Goal: Transaction & Acquisition: Book appointment/travel/reservation

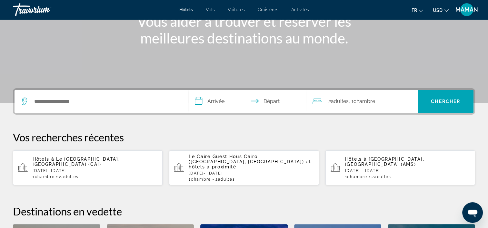
scroll to position [97, 0]
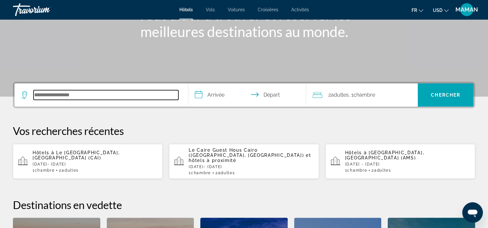
click at [102, 93] on input "Rechercher une destination hôtelière" at bounding box center [106, 95] width 145 height 10
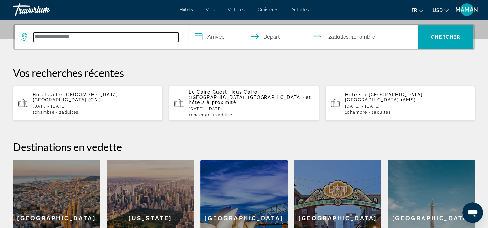
scroll to position [157, 0]
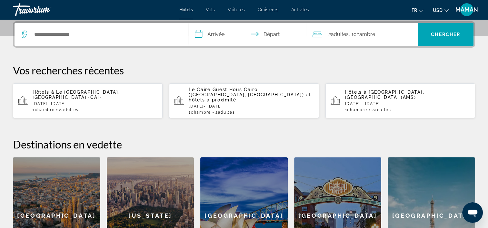
click at [112, 102] on p "[DATE]- [DATE]" at bounding box center [95, 104] width 125 height 5
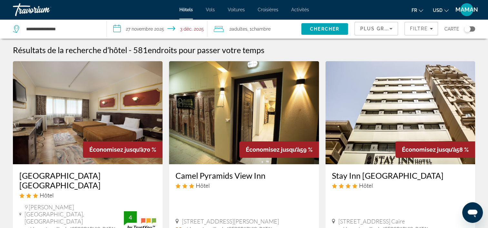
click at [444, 11] on icon "Changer de devise" at bounding box center [446, 10] width 5 height 5
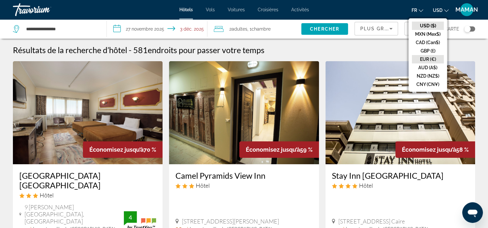
click at [428, 57] on button "EUR (€)" at bounding box center [428, 59] width 32 height 8
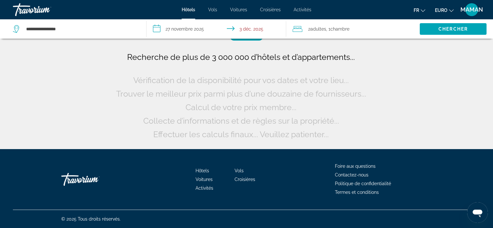
click at [415, 12] on span "Fr" at bounding box center [415, 10] width 5 height 5
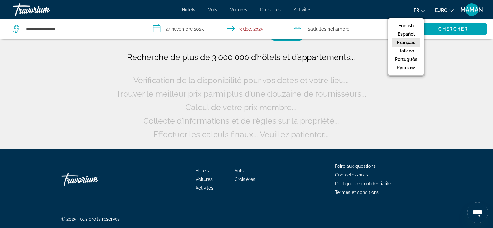
click at [415, 12] on span "Fr" at bounding box center [415, 10] width 5 height 5
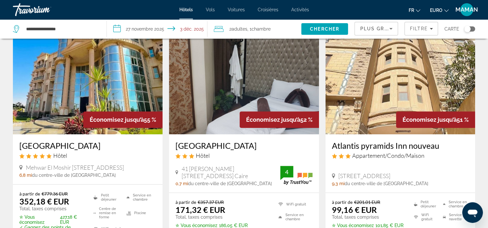
scroll to position [322, 0]
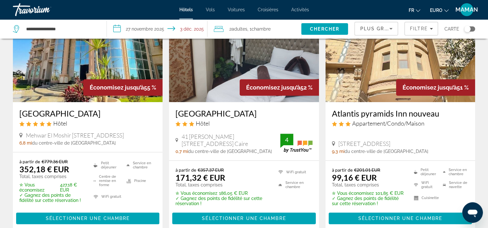
click at [94, 57] on img "Contenu principal" at bounding box center [88, 50] width 150 height 103
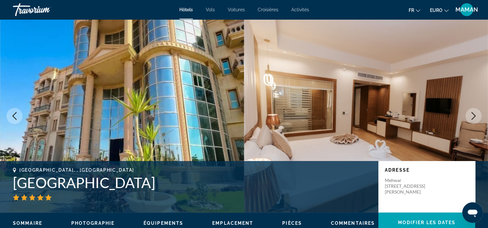
click at [472, 115] on icon "Image suivante" at bounding box center [474, 116] width 8 height 8
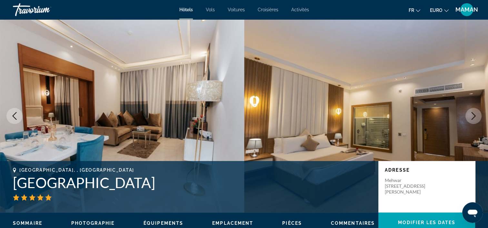
click at [472, 115] on icon "Image suivante" at bounding box center [474, 116] width 8 height 8
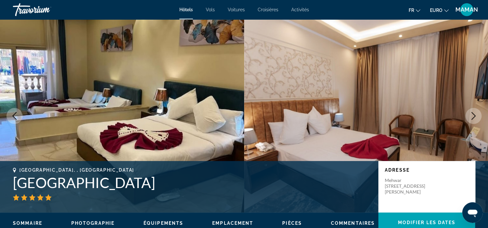
click at [472, 115] on icon "Image suivante" at bounding box center [474, 116] width 8 height 8
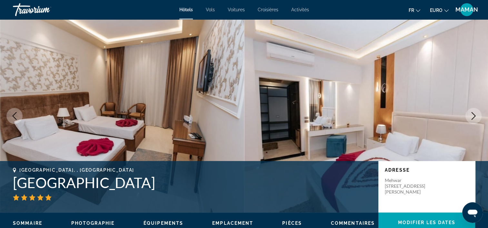
click at [472, 115] on icon "Image suivante" at bounding box center [474, 116] width 8 height 8
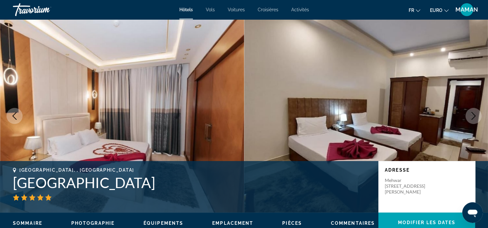
click at [472, 115] on icon "Image suivante" at bounding box center [474, 116] width 8 height 8
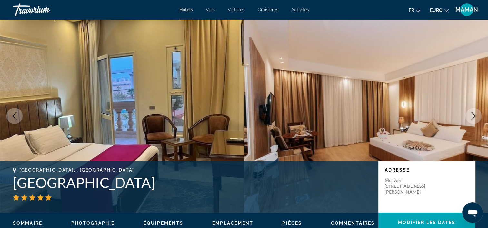
click at [473, 115] on icon "Image suivante" at bounding box center [474, 116] width 8 height 8
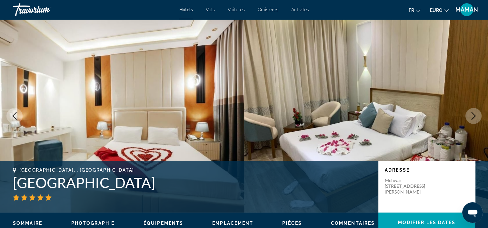
click at [473, 115] on icon "Image suivante" at bounding box center [474, 116] width 8 height 8
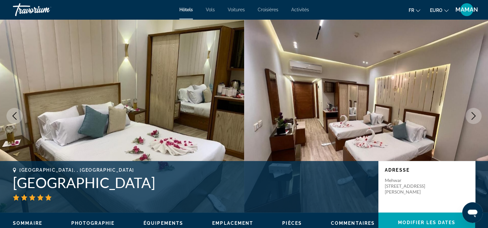
click at [473, 115] on icon "Image suivante" at bounding box center [474, 116] width 8 height 8
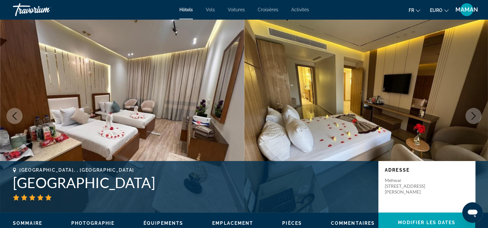
click at [473, 115] on icon "Image suivante" at bounding box center [474, 116] width 8 height 8
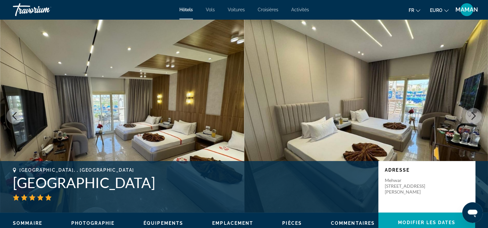
click at [473, 115] on icon "Image suivante" at bounding box center [474, 116] width 8 height 8
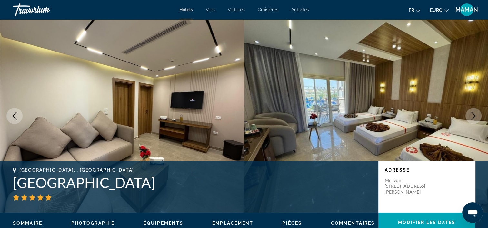
click at [473, 115] on icon "Image suivante" at bounding box center [474, 116] width 8 height 8
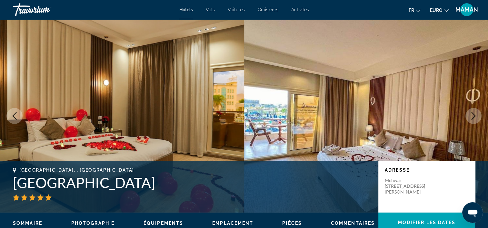
click at [473, 115] on icon "Image suivante" at bounding box center [474, 116] width 8 height 8
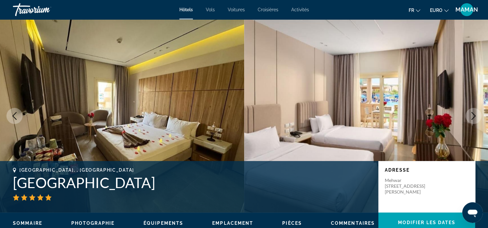
click at [473, 115] on icon "Image suivante" at bounding box center [474, 116] width 8 height 8
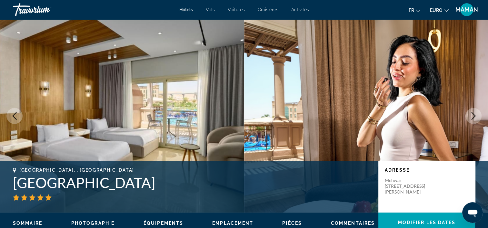
click at [473, 115] on icon "Image suivante" at bounding box center [474, 116] width 8 height 8
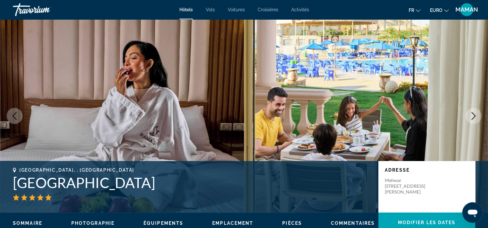
click at [473, 115] on icon "Image suivante" at bounding box center [474, 116] width 8 height 8
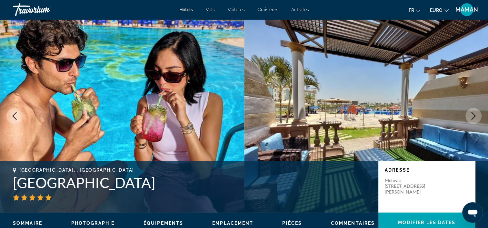
click at [473, 115] on icon "Image suivante" at bounding box center [474, 116] width 8 height 8
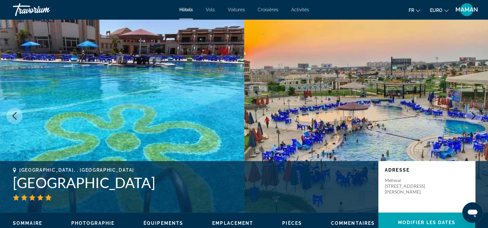
click at [473, 115] on icon "Image suivante" at bounding box center [474, 116] width 8 height 8
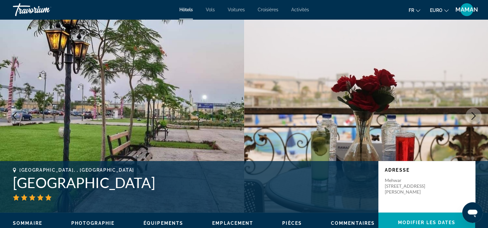
click at [13, 114] on icon "Image précédente" at bounding box center [15, 116] width 8 height 8
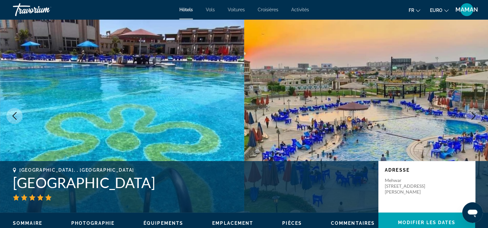
click at [473, 114] on icon "Image suivante" at bounding box center [473, 116] width 4 height 8
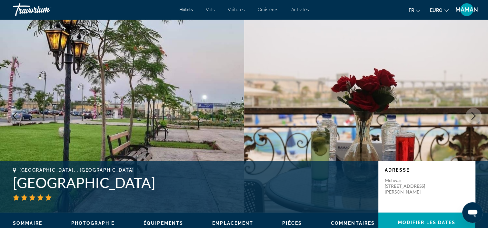
click at [473, 114] on icon "Image suivante" at bounding box center [473, 116] width 4 height 8
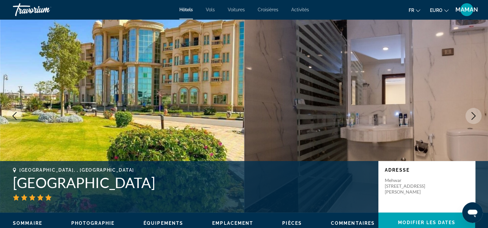
click at [473, 114] on icon "Image suivante" at bounding box center [473, 116] width 4 height 8
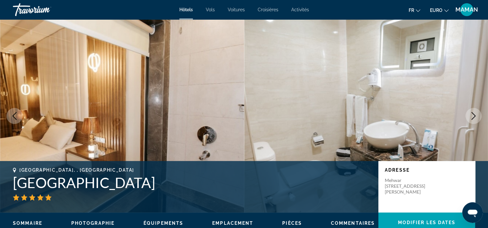
click at [473, 114] on icon "Image suivante" at bounding box center [473, 116] width 4 height 8
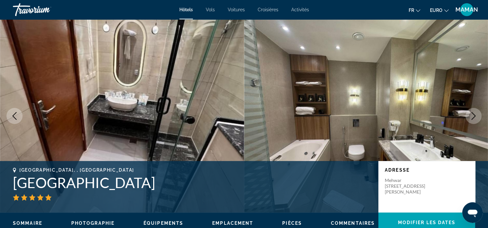
click at [473, 114] on icon "Image suivante" at bounding box center [473, 116] width 4 height 8
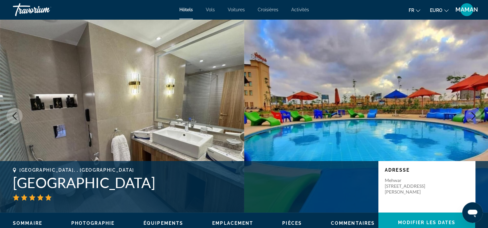
click at [473, 114] on icon "Image suivante" at bounding box center [473, 116] width 4 height 8
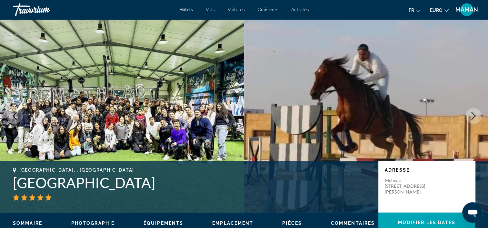
click at [473, 114] on icon "Image suivante" at bounding box center [474, 116] width 8 height 8
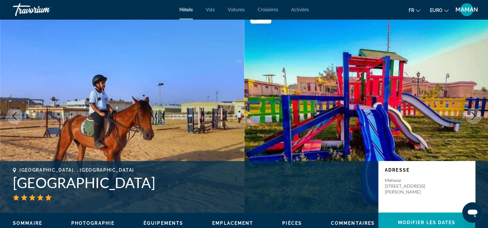
click at [472, 114] on icon "Image suivante" at bounding box center [474, 116] width 8 height 8
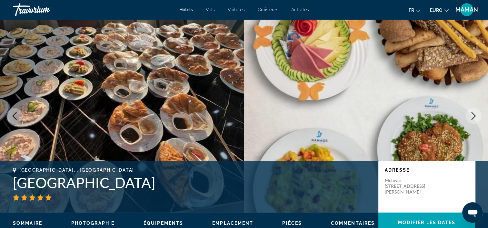
click at [472, 114] on icon "Image suivante" at bounding box center [474, 116] width 8 height 8
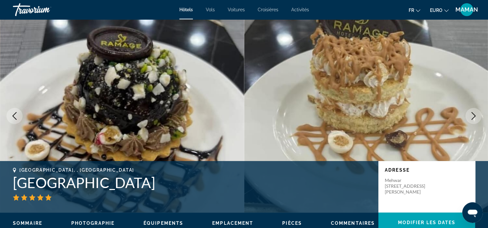
click at [472, 114] on icon "Image suivante" at bounding box center [474, 116] width 8 height 8
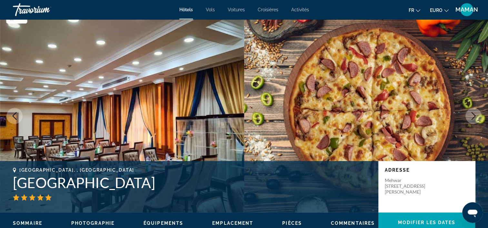
click at [472, 114] on icon "Image suivante" at bounding box center [474, 116] width 8 height 8
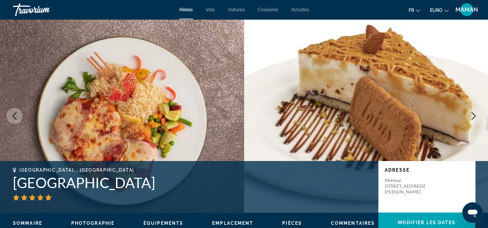
click at [472, 114] on icon "Image suivante" at bounding box center [474, 116] width 8 height 8
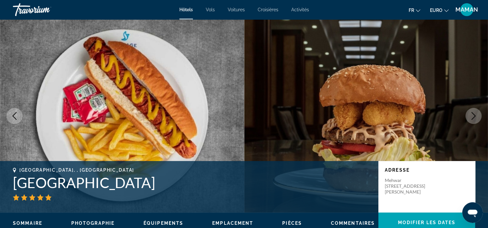
click at [472, 114] on icon "Image suivante" at bounding box center [474, 116] width 8 height 8
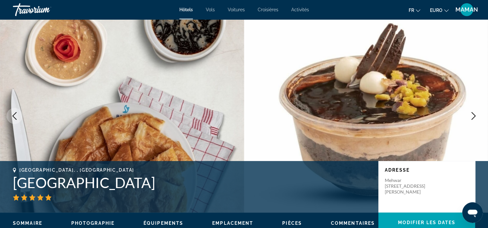
click at [472, 114] on icon "Image suivante" at bounding box center [474, 116] width 8 height 8
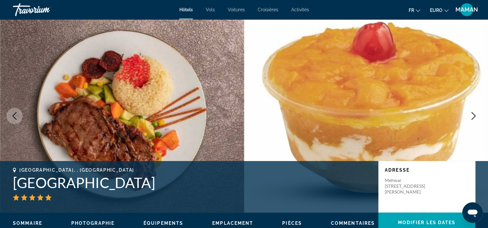
click at [472, 114] on icon "Image suivante" at bounding box center [474, 116] width 8 height 8
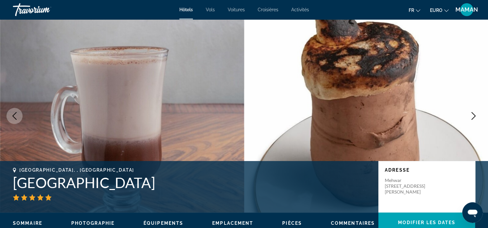
click at [472, 114] on icon "Image suivante" at bounding box center [474, 116] width 8 height 8
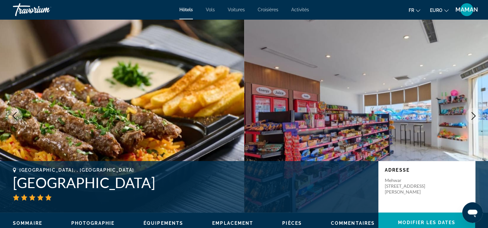
click at [472, 114] on icon "Image suivante" at bounding box center [474, 116] width 8 height 8
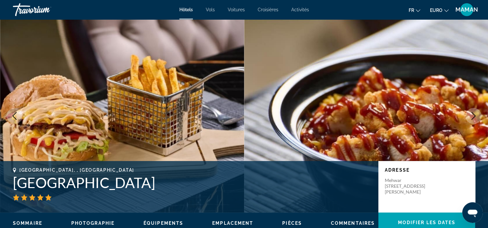
click at [472, 114] on icon "Image suivante" at bounding box center [474, 116] width 8 height 8
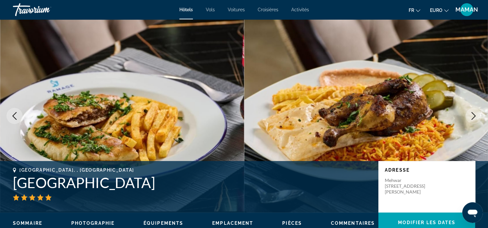
click at [472, 114] on icon "Image suivante" at bounding box center [474, 116] width 8 height 8
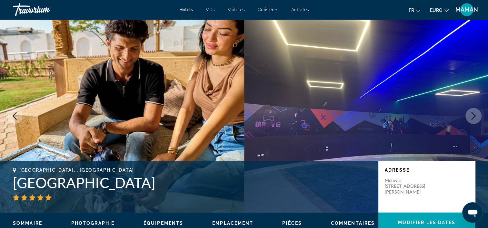
click at [472, 114] on icon "Image suivante" at bounding box center [474, 116] width 8 height 8
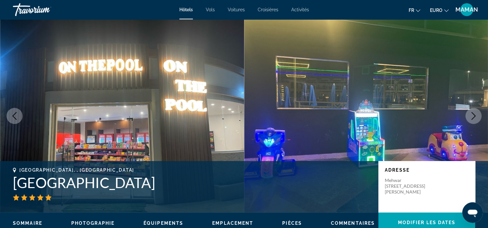
click at [472, 114] on icon "Image suivante" at bounding box center [474, 116] width 8 height 8
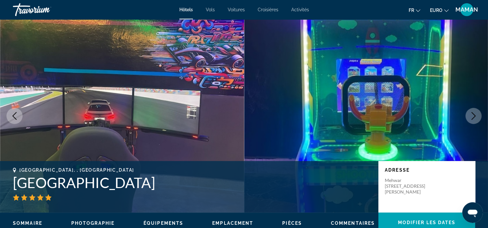
click at [472, 114] on icon "Image suivante" at bounding box center [474, 116] width 8 height 8
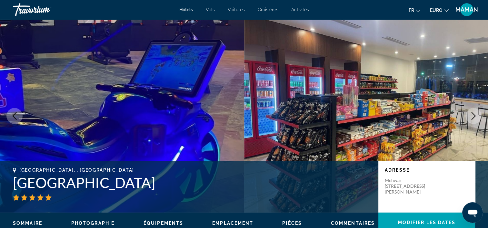
click at [472, 114] on icon "Image suivante" at bounding box center [474, 116] width 8 height 8
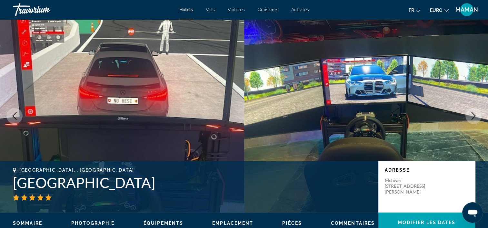
click at [472, 114] on icon "Image suivante" at bounding box center [474, 116] width 8 height 8
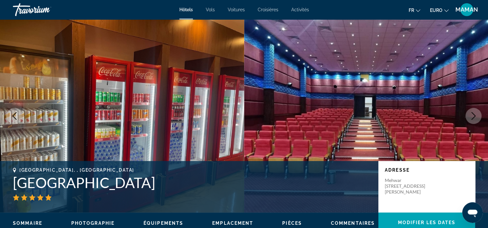
click at [472, 114] on icon "Image suivante" at bounding box center [474, 116] width 8 height 8
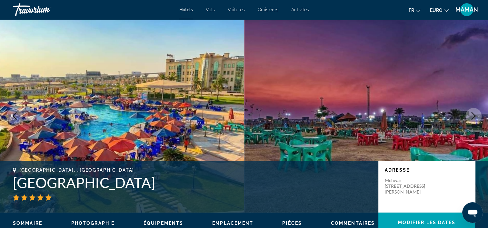
click at [472, 114] on icon "Image suivante" at bounding box center [474, 116] width 8 height 8
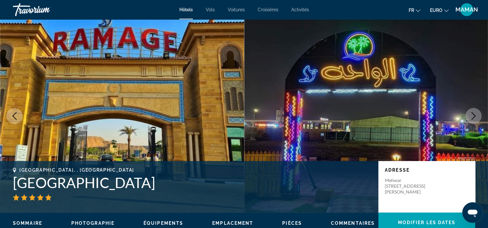
click at [19, 117] on button "Image précédente" at bounding box center [14, 116] width 16 height 16
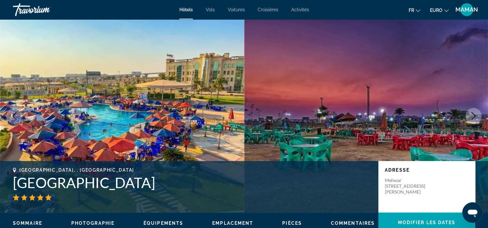
click at [474, 117] on icon "Image suivante" at bounding box center [473, 116] width 4 height 8
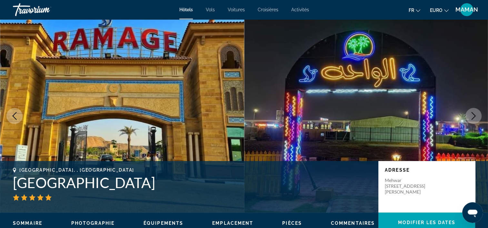
click at [474, 117] on icon "Image suivante" at bounding box center [473, 116] width 4 height 8
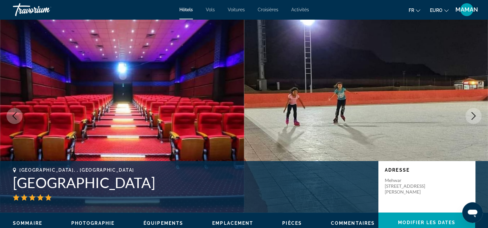
click at [474, 117] on icon "Image suivante" at bounding box center [473, 116] width 4 height 8
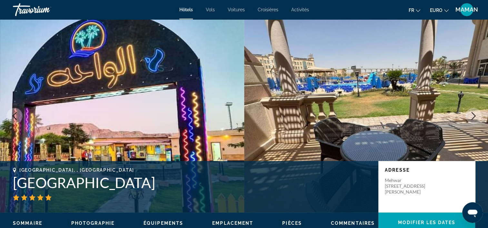
click at [474, 117] on icon "Image suivante" at bounding box center [473, 116] width 4 height 8
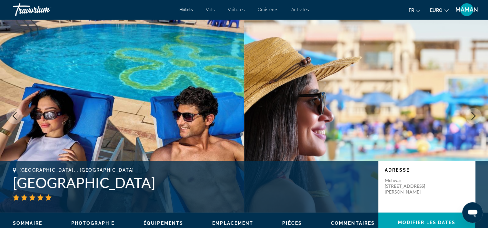
click at [474, 117] on icon "Image suivante" at bounding box center [473, 116] width 4 height 8
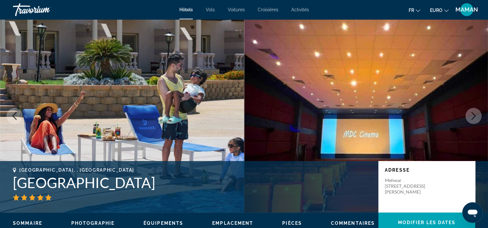
click at [474, 117] on icon "Image suivante" at bounding box center [473, 116] width 4 height 8
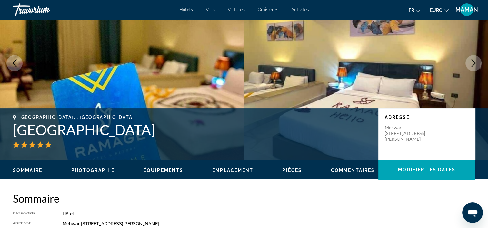
scroll to position [226, 0]
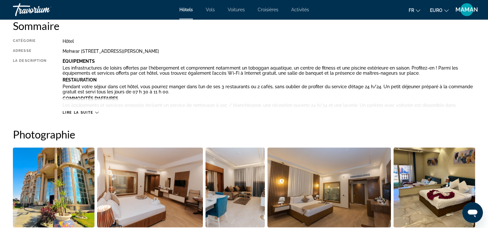
click at [90, 112] on span "Lire la suite" at bounding box center [78, 113] width 31 height 4
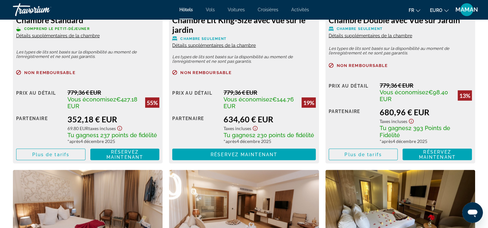
scroll to position [1187, 0]
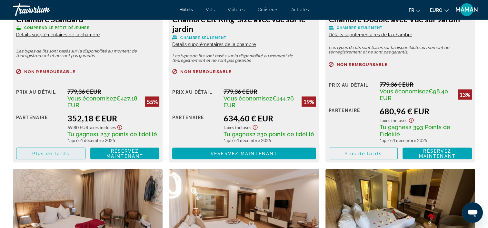
click at [70, 154] on span "Contenu principal" at bounding box center [50, 153] width 69 height 15
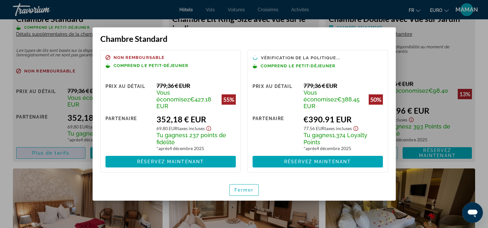
scroll to position [0, 0]
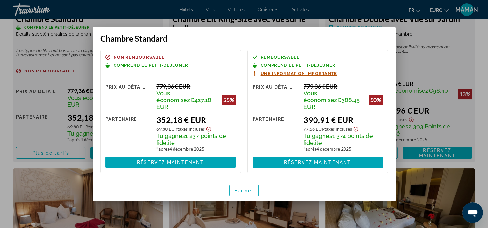
click at [7, 112] on div at bounding box center [244, 114] width 488 height 228
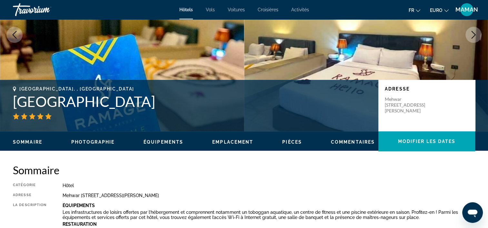
scroll to position [97, 0]
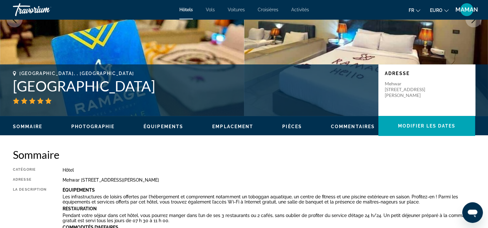
click at [95, 125] on span "Photographie" at bounding box center [92, 126] width 43 height 5
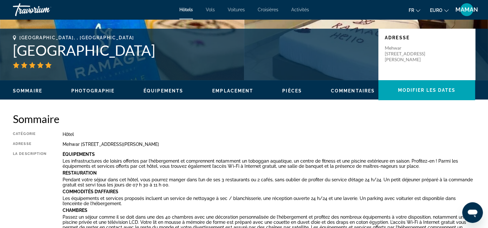
scroll to position [100, 0]
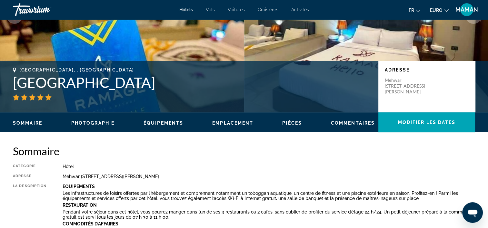
drag, startPoint x: 197, startPoint y: 85, endPoint x: 15, endPoint y: 87, distance: 181.6
click at [15, 87] on h1 "[GEOGRAPHIC_DATA]" at bounding box center [192, 82] width 359 height 17
drag, startPoint x: 15, startPoint y: 87, endPoint x: 23, endPoint y: 84, distance: 8.2
copy h1 "[GEOGRAPHIC_DATA]"
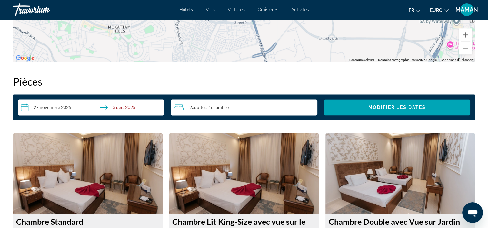
scroll to position [967, 0]
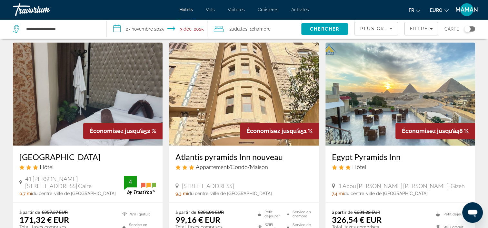
scroll to position [290, 0]
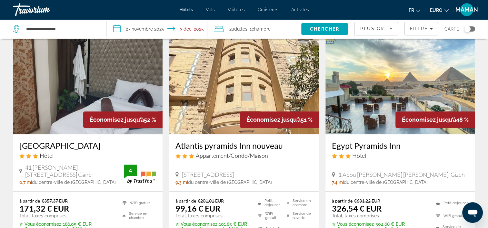
click at [415, 64] on img "Contenu principal" at bounding box center [400, 82] width 150 height 103
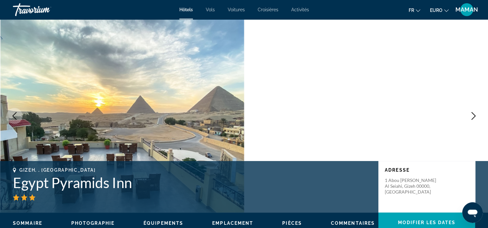
scroll to position [64, 0]
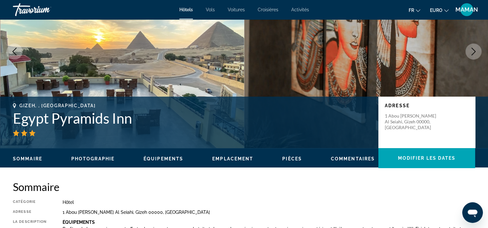
click at [469, 53] on button "Image suivante" at bounding box center [473, 52] width 16 height 16
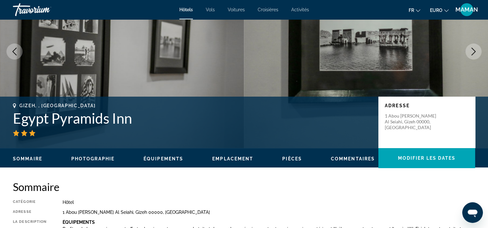
click at [469, 53] on button "Image suivante" at bounding box center [473, 52] width 16 height 16
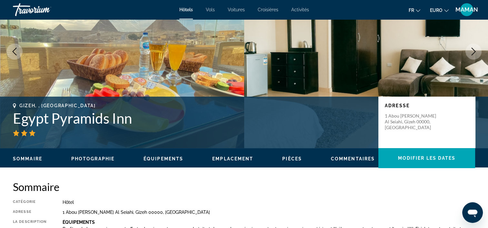
click at [469, 53] on button "Image suivante" at bounding box center [473, 52] width 16 height 16
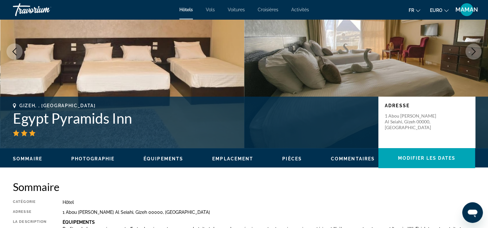
click at [470, 53] on icon "Image suivante" at bounding box center [474, 52] width 8 height 8
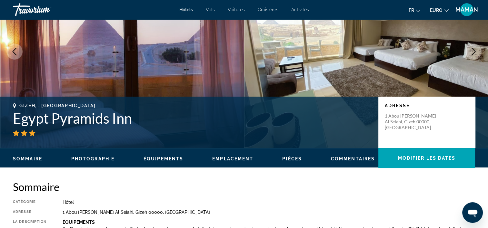
click at [470, 53] on icon "Image suivante" at bounding box center [474, 52] width 8 height 8
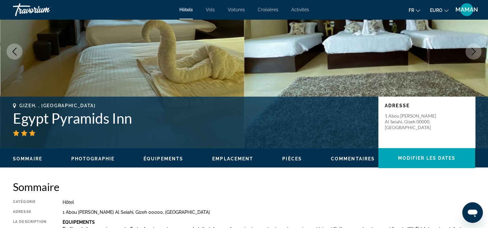
click at [470, 53] on icon "Image suivante" at bounding box center [474, 52] width 8 height 8
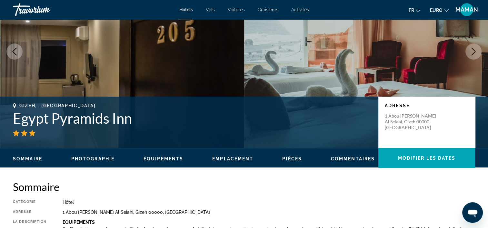
click at [470, 52] on icon "Image suivante" at bounding box center [474, 52] width 8 height 8
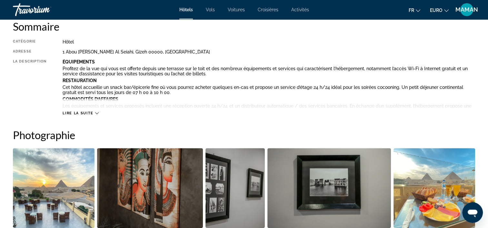
scroll to position [226, 0]
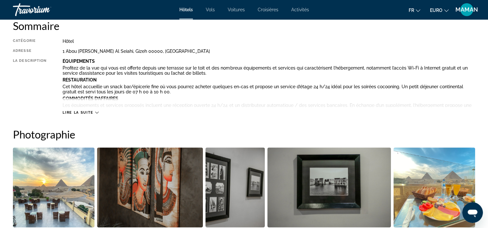
click at [94, 111] on div "Lire la suite" at bounding box center [81, 113] width 36 height 4
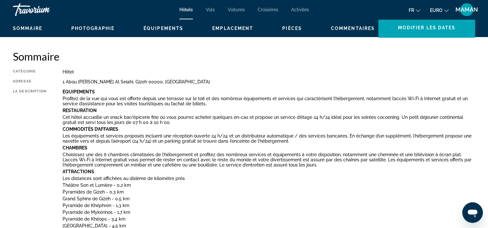
scroll to position [64, 0]
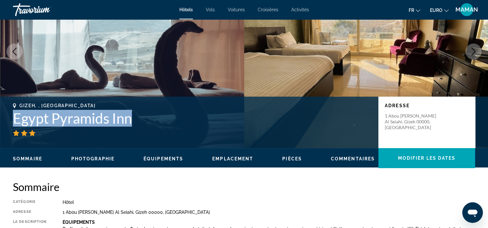
drag, startPoint x: 132, startPoint y: 121, endPoint x: 13, endPoint y: 121, distance: 118.7
click at [13, 121] on h1 "Egypt Pyramids Inn" at bounding box center [192, 118] width 359 height 17
drag, startPoint x: 13, startPoint y: 121, endPoint x: 28, endPoint y: 118, distance: 15.6
copy h1 "Egypt Pyramids Inn"
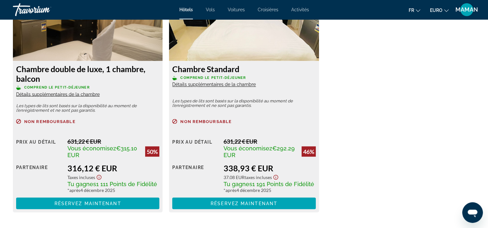
scroll to position [1129, 0]
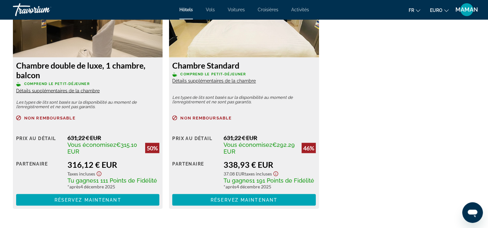
click at [59, 90] on span "Détails supplémentaires de la chambre" at bounding box center [58, 90] width 84 height 5
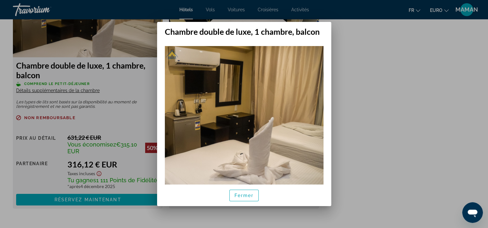
scroll to position [0, 0]
click at [244, 193] on span "Fermer" at bounding box center [243, 195] width 19 height 5
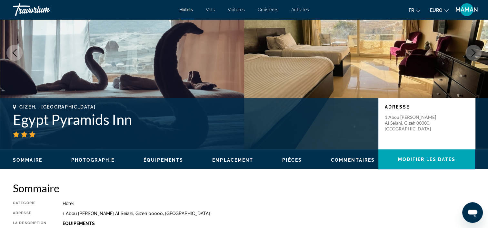
scroll to position [64, 0]
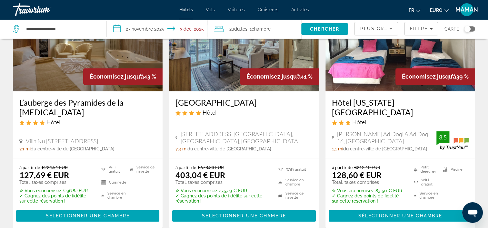
scroll to position [774, 0]
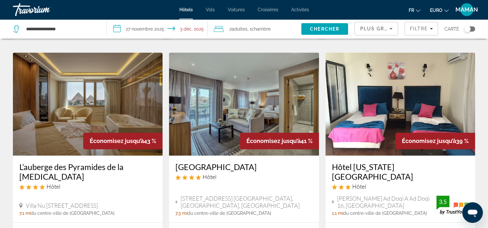
click at [60, 100] on img "Contenu principal" at bounding box center [88, 104] width 150 height 103
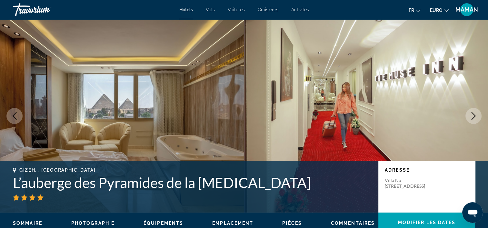
click at [471, 115] on icon "Image suivante" at bounding box center [474, 116] width 8 height 8
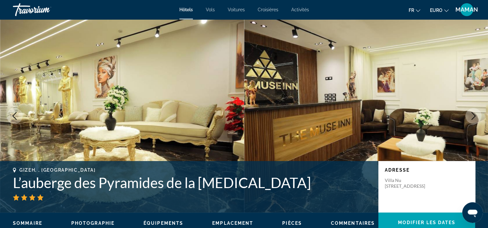
click at [471, 115] on icon "Image suivante" at bounding box center [474, 116] width 8 height 8
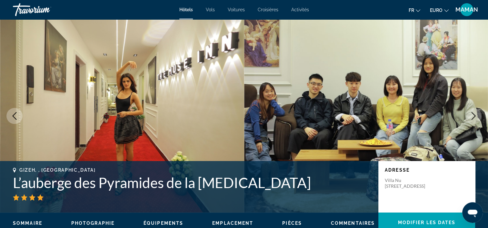
click at [471, 115] on icon "Image suivante" at bounding box center [474, 116] width 8 height 8
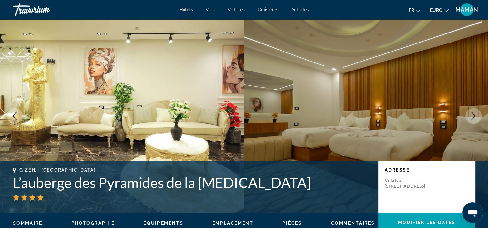
click at [471, 115] on icon "Image suivante" at bounding box center [474, 116] width 8 height 8
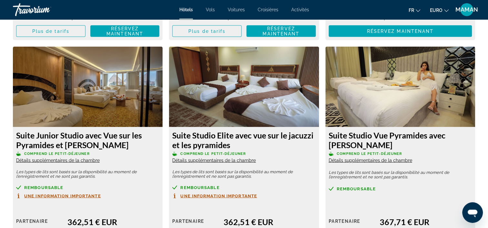
scroll to position [1322, 0]
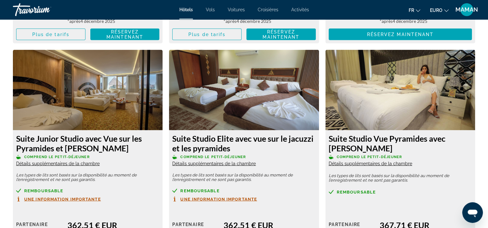
click at [65, 164] on span "Détails supplémentaires de la chambre" at bounding box center [58, 163] width 84 height 5
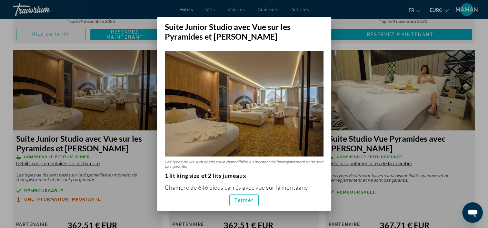
click at [237, 200] on span "Fermer" at bounding box center [243, 200] width 19 height 5
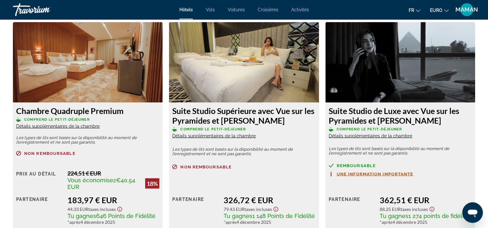
scroll to position [1129, 0]
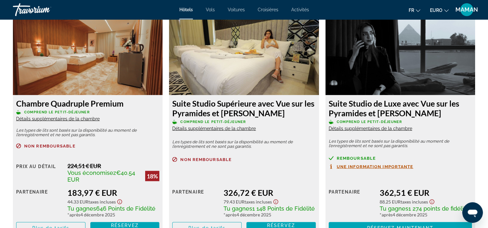
click at [219, 130] on span "Détails supplémentaires de la chambre" at bounding box center [214, 128] width 84 height 5
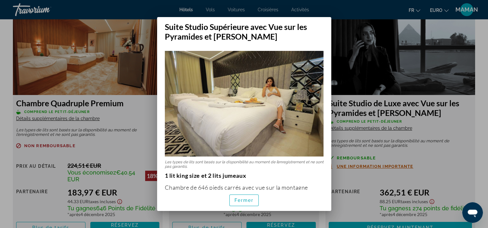
scroll to position [0, 0]
click at [247, 200] on span "Fermer" at bounding box center [243, 200] width 19 height 5
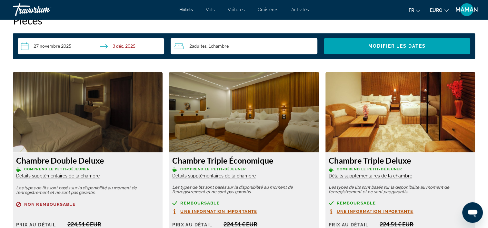
scroll to position [871, 0]
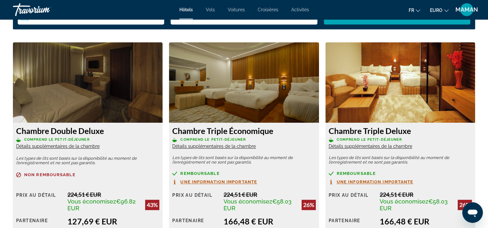
click at [80, 146] on span "Détails supplémentaires de la chambre" at bounding box center [58, 146] width 84 height 5
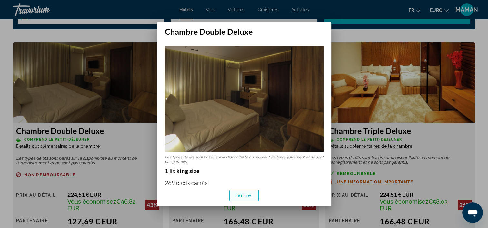
click at [241, 193] on span "button" at bounding box center [244, 195] width 29 height 15
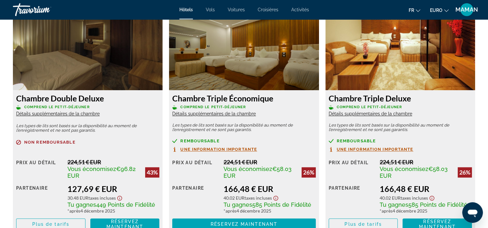
scroll to position [935, 0]
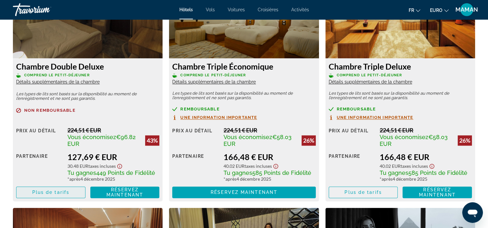
click at [45, 193] on span "Plus de tarifs" at bounding box center [50, 192] width 37 height 5
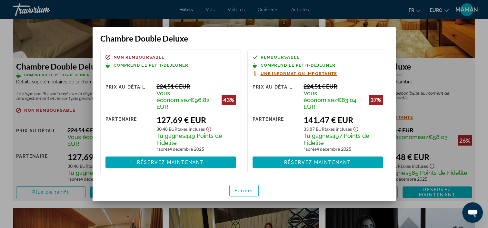
click at [309, 76] on span "Une information importante" at bounding box center [299, 74] width 77 height 4
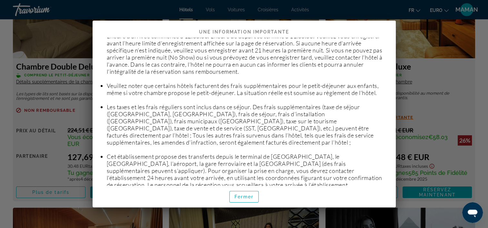
scroll to position [113, 0]
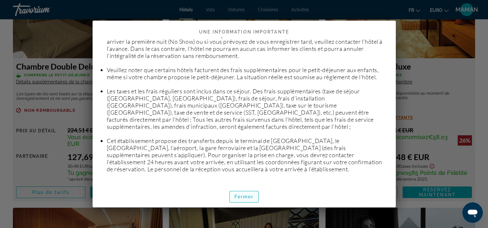
click at [244, 196] on span "Fermer" at bounding box center [243, 196] width 19 height 5
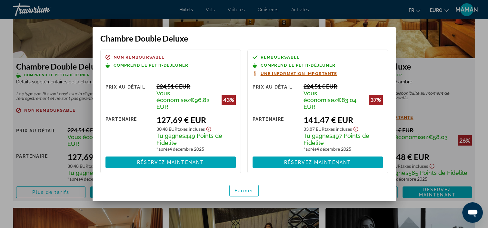
drag, startPoint x: 246, startPoint y: 33, endPoint x: 303, endPoint y: 40, distance: 57.6
click at [303, 40] on div "Chambre Double Deluxe" at bounding box center [244, 35] width 303 height 16
click at [3, 26] on div at bounding box center [244, 114] width 488 height 228
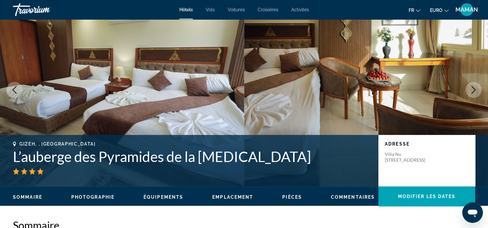
scroll to position [64, 0]
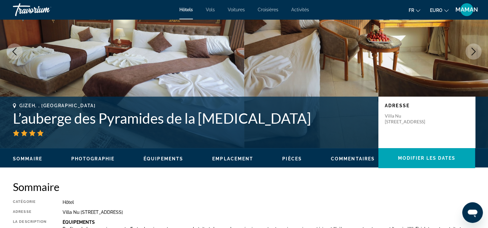
click at [232, 121] on h1 "L’auberge des Pyramides de la [MEDICAL_DATA]" at bounding box center [192, 118] width 359 height 17
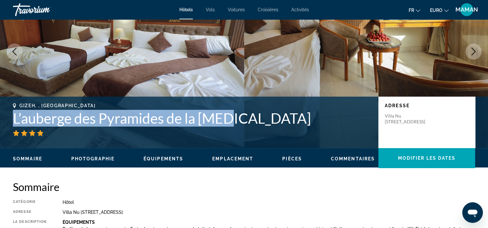
drag, startPoint x: 233, startPoint y: 121, endPoint x: 11, endPoint y: 126, distance: 221.9
click at [11, 126] on div "Gizeh, , [GEOGRAPHIC_DATA] L’auberge des Pyramides de la [MEDICAL_DATA] Adresse…" at bounding box center [244, 122] width 488 height 39
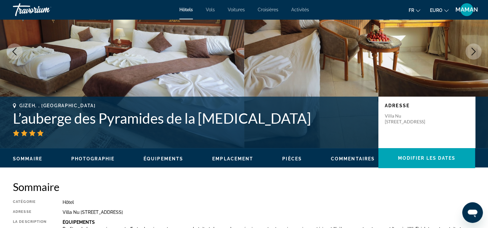
drag, startPoint x: 11, startPoint y: 126, endPoint x: 87, endPoint y: 141, distance: 77.4
click at [91, 142] on div "Gizeh, , [GEOGRAPHIC_DATA] L’auberge des Pyramides de la [MEDICAL_DATA] Adresse…" at bounding box center [244, 122] width 488 height 39
click at [232, 122] on h1 "L’auberge des Pyramides de la [MEDICAL_DATA]" at bounding box center [192, 118] width 359 height 17
click at [233, 120] on h1 "L’auberge des Pyramides de la [MEDICAL_DATA]" at bounding box center [192, 118] width 359 height 17
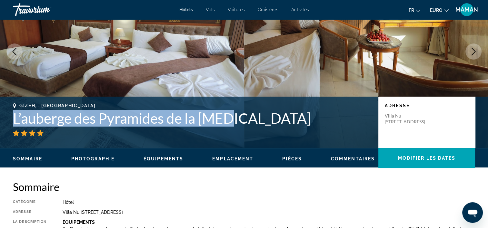
drag, startPoint x: 233, startPoint y: 120, endPoint x: 14, endPoint y: 121, distance: 219.6
click at [14, 121] on h1 "L’auberge des Pyramides de la [MEDICAL_DATA]" at bounding box center [192, 118] width 359 height 17
drag, startPoint x: 14, startPoint y: 121, endPoint x: 29, endPoint y: 119, distance: 15.6
copy h1 "L’auberge des Pyramides de la [MEDICAL_DATA]"
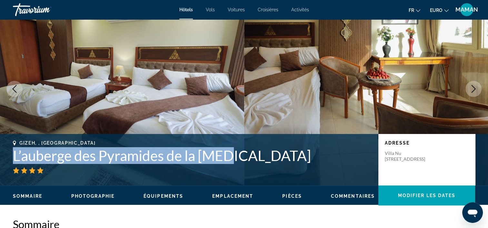
scroll to position [0, 0]
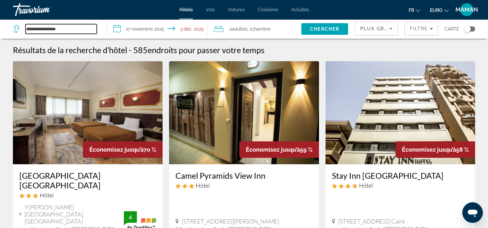
click at [69, 30] on input "**********" at bounding box center [60, 29] width 71 height 10
type input "*"
paste input "**********"
click at [320, 28] on span "Chercher" at bounding box center [324, 28] width 29 height 5
click at [317, 30] on span "Chercher" at bounding box center [324, 28] width 29 height 5
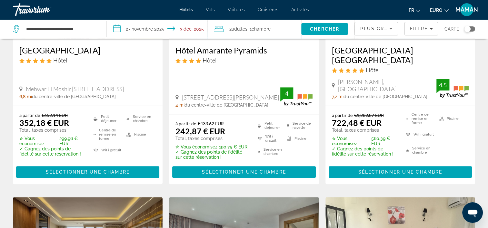
scroll to position [339, 0]
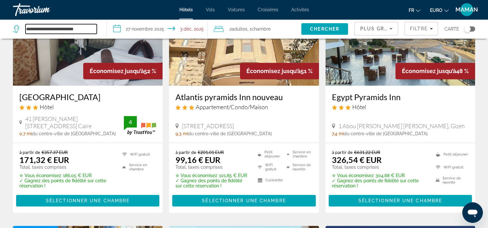
click at [93, 32] on input "**********" at bounding box center [60, 29] width 71 height 10
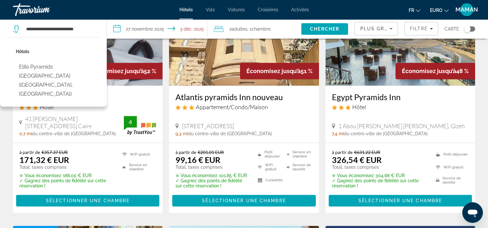
click at [73, 74] on button "Elite Pyramids [GEOGRAPHIC_DATA] ([GEOGRAPHIC_DATA], [GEOGRAPHIC_DATA])" at bounding box center [58, 80] width 84 height 39
type input "**********"
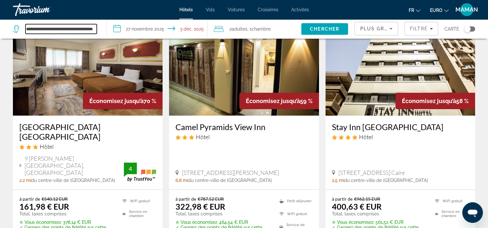
scroll to position [0, 0]
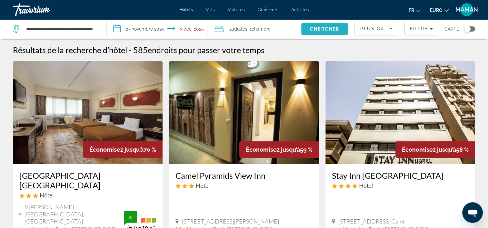
click at [309, 32] on span "Rechercher" at bounding box center [324, 28] width 47 height 15
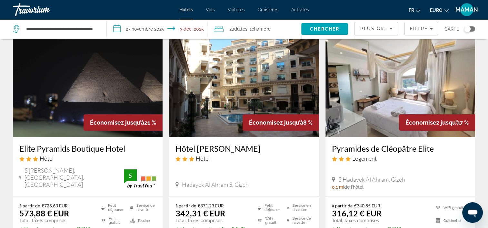
scroll to position [64, 0]
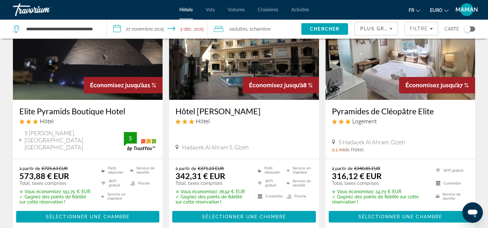
click at [49, 93] on img "Contenu principal" at bounding box center [88, 48] width 150 height 103
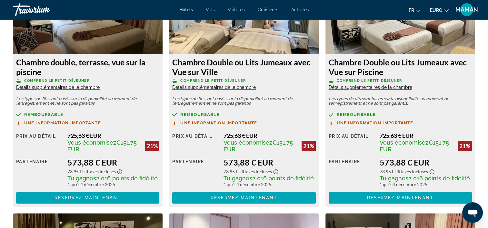
scroll to position [938, 0]
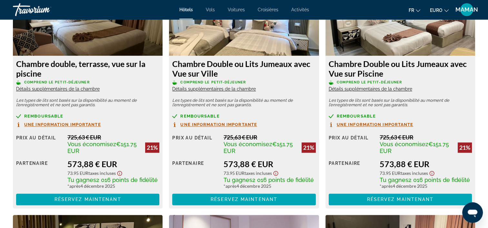
click at [84, 123] on span "Une information importante" at bounding box center [62, 125] width 77 height 4
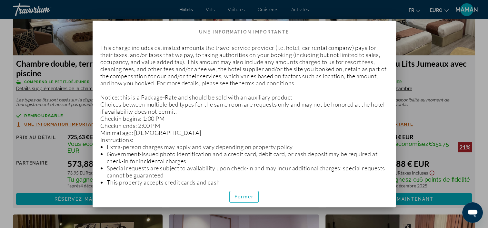
scroll to position [0, 0]
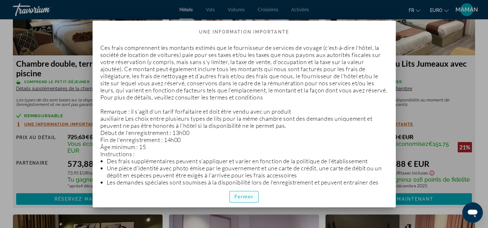
click at [242, 195] on span "Fermer" at bounding box center [243, 196] width 19 height 5
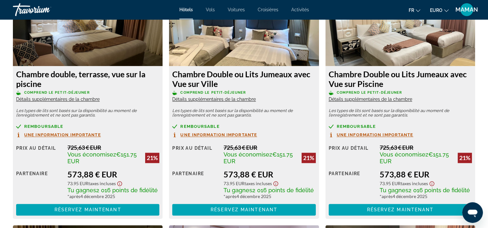
scroll to position [938, 0]
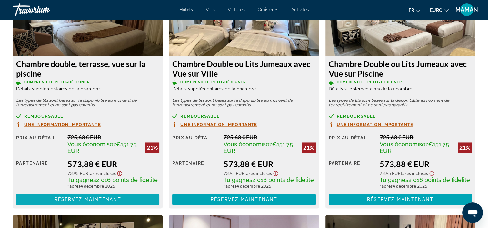
click at [72, 200] on span "Réservez maintenant" at bounding box center [87, 199] width 67 height 5
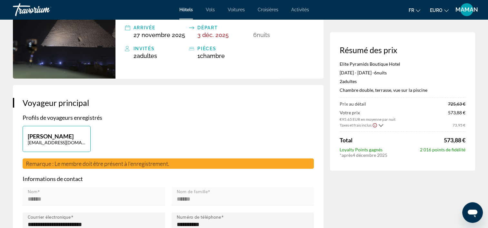
scroll to position [64, 0]
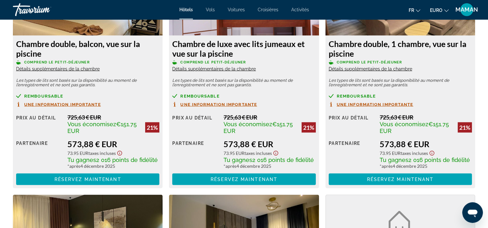
scroll to position [1194, 0]
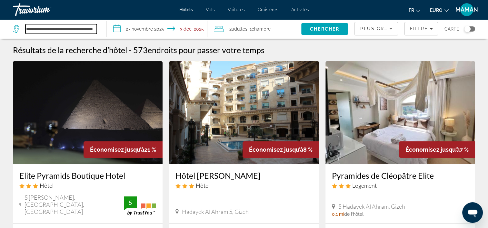
click at [78, 29] on input "**********" at bounding box center [60, 29] width 71 height 10
click at [17, 31] on icon "Widget de recherche" at bounding box center [17, 29] width 8 height 8
click at [102, 28] on app-destination-search "**********" at bounding box center [53, 28] width 107 height 19
click at [99, 29] on div "**********" at bounding box center [56, 28] width 87 height 19
click at [99, 30] on div "**********" at bounding box center [56, 28] width 87 height 19
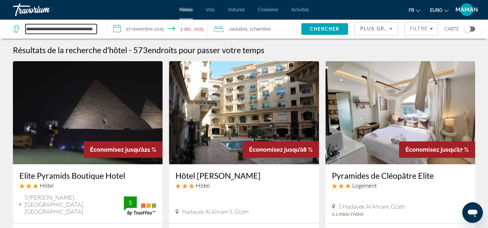
click at [95, 29] on input "**********" at bounding box center [60, 29] width 71 height 10
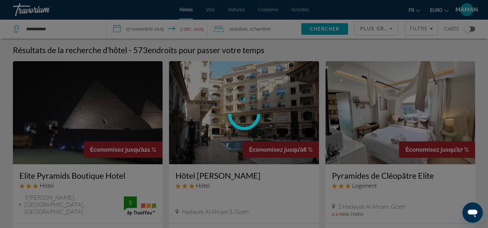
click at [81, 30] on div at bounding box center [244, 114] width 488 height 228
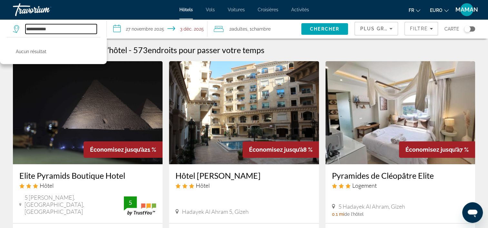
click at [53, 28] on input "**********" at bounding box center [60, 29] width 71 height 10
type input "*"
click at [66, 27] on input "Rechercher une destination hôtelière" at bounding box center [60, 29] width 71 height 10
click at [66, 28] on input "Rechercher une destination hôtelière" at bounding box center [60, 29] width 71 height 10
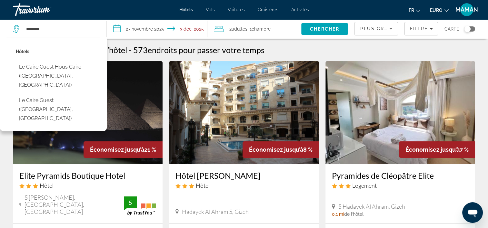
click at [35, 74] on button "Le Caire Guest Hous Cairo ([GEOGRAPHIC_DATA], [GEOGRAPHIC_DATA])" at bounding box center [58, 76] width 84 height 30
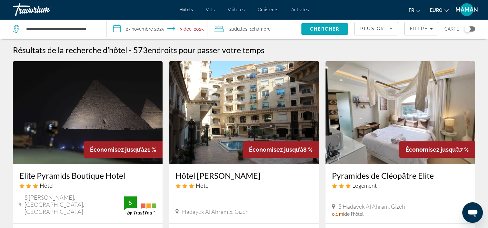
click at [325, 28] on span "Chercher" at bounding box center [324, 28] width 29 height 5
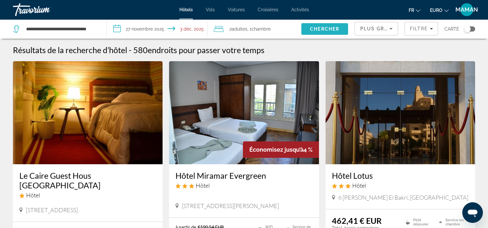
click at [318, 31] on span "Chercher" at bounding box center [324, 28] width 29 height 5
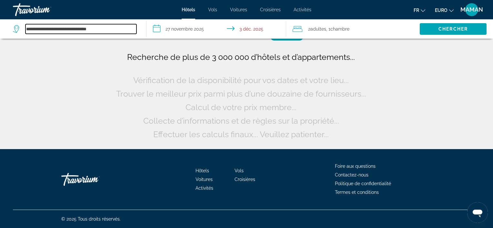
click at [107, 26] on input "**********" at bounding box center [80, 29] width 111 height 10
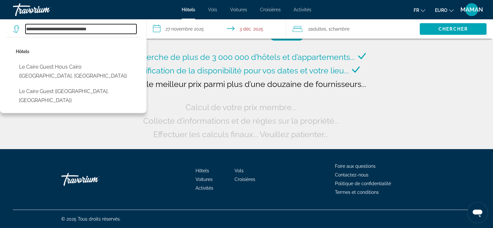
click at [81, 29] on input "**********" at bounding box center [80, 29] width 111 height 10
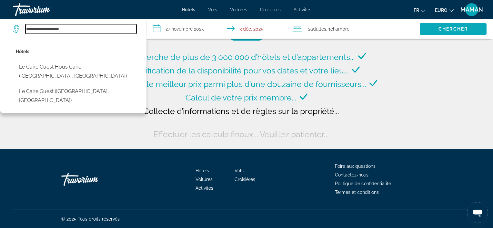
type input "**********"
click at [473, 28] on span "Rechercher" at bounding box center [453, 28] width 67 height 15
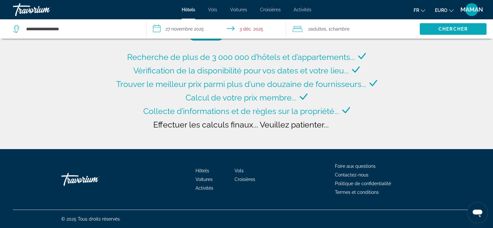
click at [431, 28] on span "Rechercher" at bounding box center [453, 28] width 67 height 15
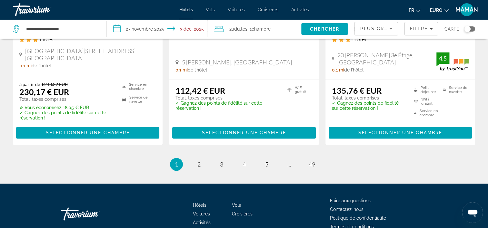
scroll to position [906, 0]
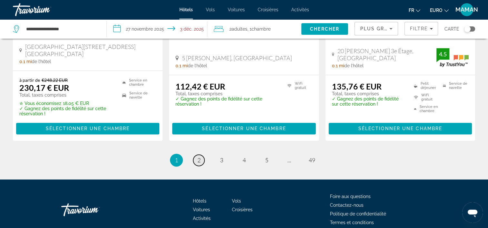
click at [199, 157] on span "2" at bounding box center [198, 160] width 3 height 7
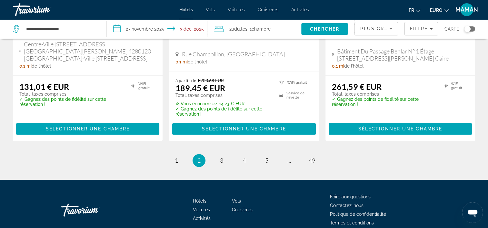
scroll to position [914, 0]
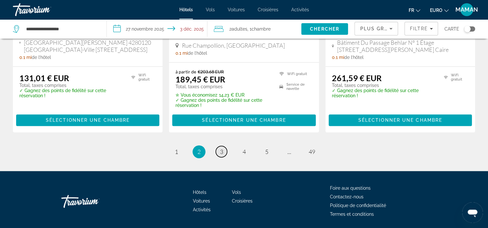
click at [221, 148] on span "3" at bounding box center [221, 151] width 3 height 7
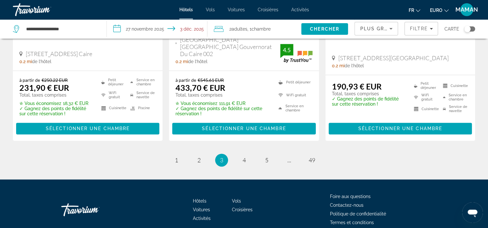
scroll to position [903, 0]
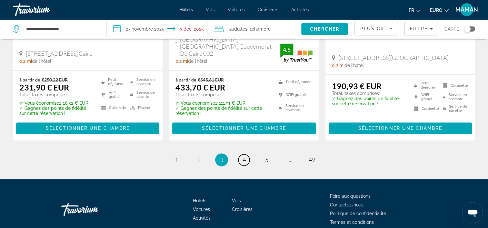
click at [243, 156] on span "4" at bounding box center [243, 159] width 3 height 7
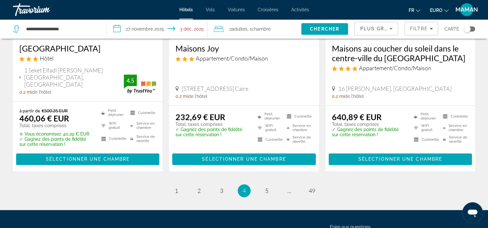
scroll to position [896, 0]
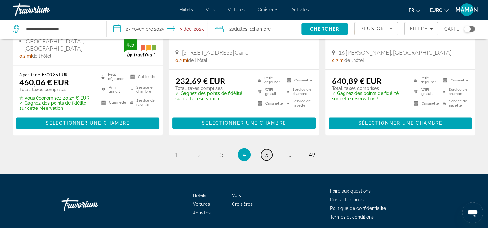
click at [265, 151] on span "5" at bounding box center [266, 154] width 3 height 7
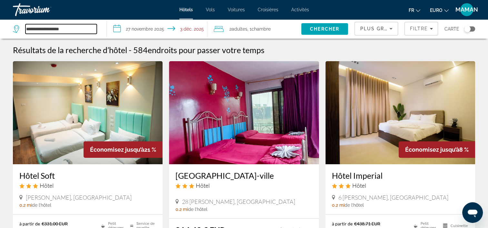
click at [41, 27] on input "**********" at bounding box center [60, 29] width 71 height 10
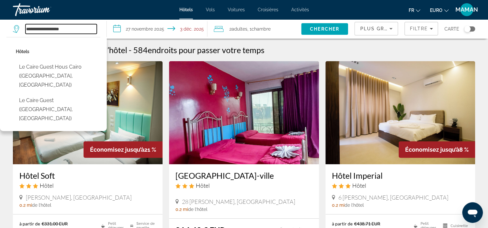
click at [74, 30] on input "**********" at bounding box center [60, 29] width 71 height 10
click at [76, 30] on input "**********" at bounding box center [60, 29] width 71 height 10
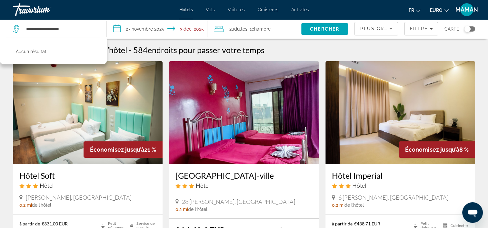
click at [391, 30] on icon "Trier par" at bounding box center [391, 29] width 8 height 8
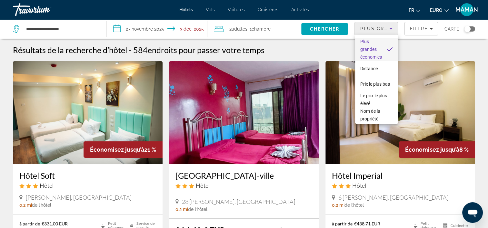
click at [391, 30] on div at bounding box center [244, 114] width 488 height 228
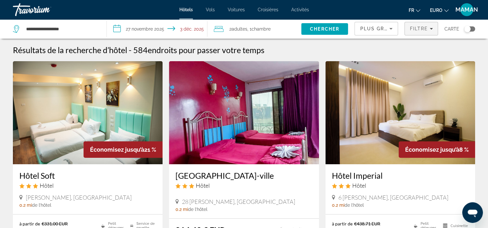
click at [419, 30] on span "Filtre" at bounding box center [419, 28] width 18 height 5
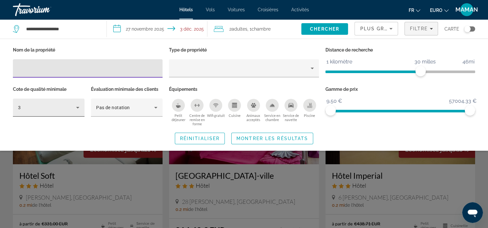
click at [79, 108] on icon "Filtres d’hôtel" at bounding box center [78, 108] width 8 height 8
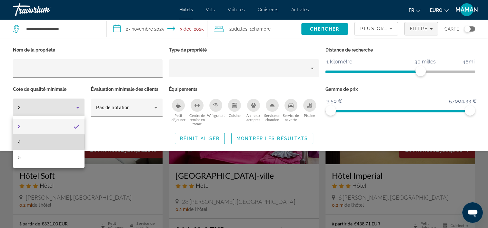
click at [25, 142] on mat-option "4" at bounding box center [49, 141] width 72 height 15
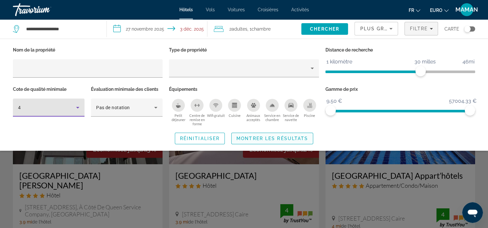
click at [276, 138] on span "Montrer les résultats" at bounding box center [272, 138] width 72 height 5
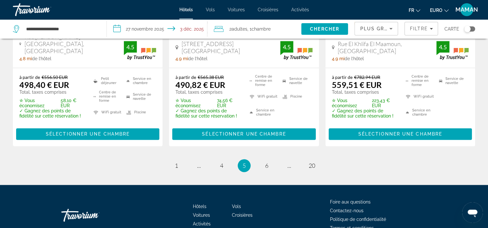
scroll to position [934, 0]
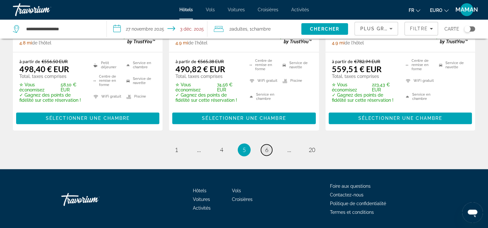
click at [265, 146] on span "6" at bounding box center [266, 149] width 3 height 7
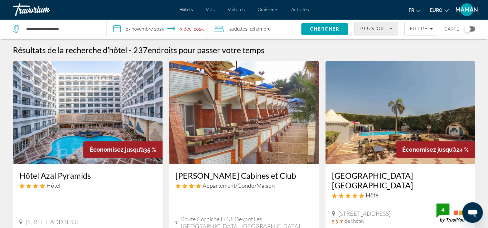
click at [387, 28] on span "Plus grandes économies" at bounding box center [398, 28] width 77 height 5
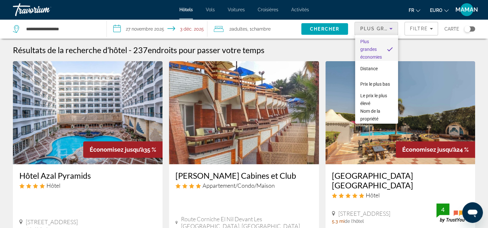
click at [377, 53] on span "Plus grandes économies" at bounding box center [371, 49] width 22 height 23
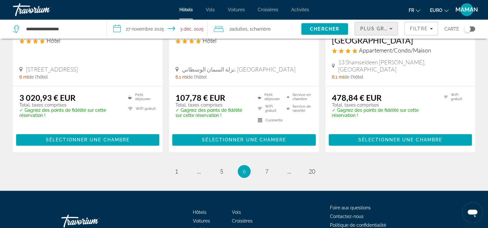
scroll to position [926, 0]
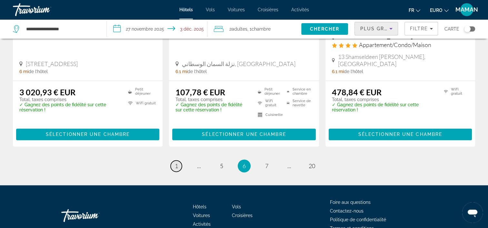
click at [179, 161] on link "page 1" at bounding box center [176, 166] width 11 height 11
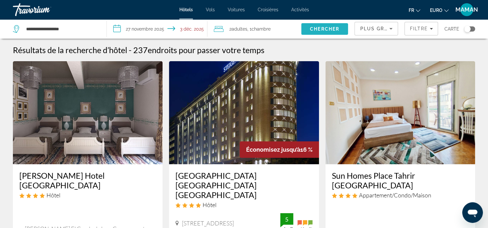
click at [308, 30] on span "Rechercher" at bounding box center [324, 28] width 47 height 15
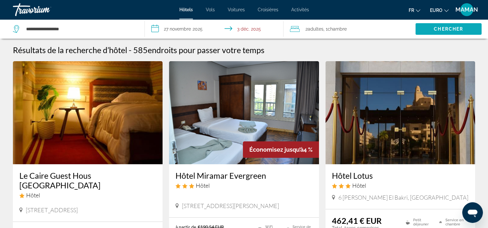
click at [460, 28] on span "Chercher" at bounding box center [448, 28] width 29 height 5
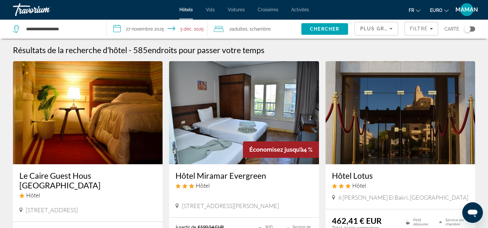
click at [383, 31] on div "Plus grandes économies" at bounding box center [374, 29] width 29 height 8
